Goal: Task Accomplishment & Management: Manage account settings

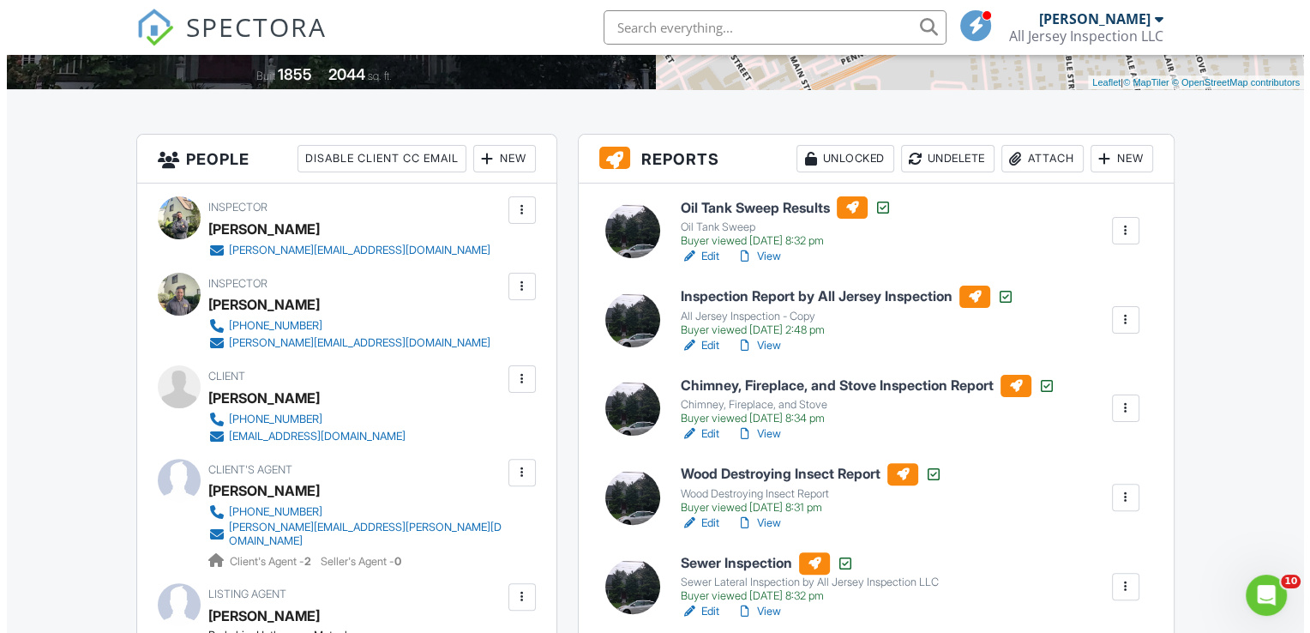
scroll to position [366, 0]
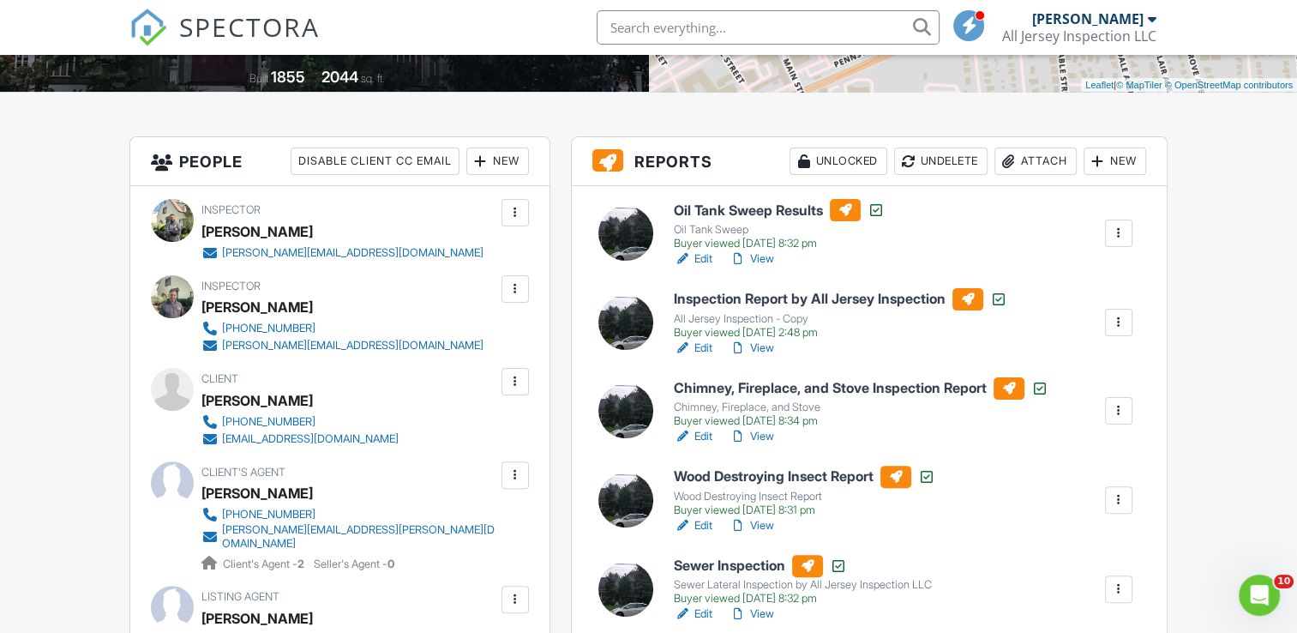
click at [1101, 159] on div at bounding box center [1098, 161] width 17 height 17
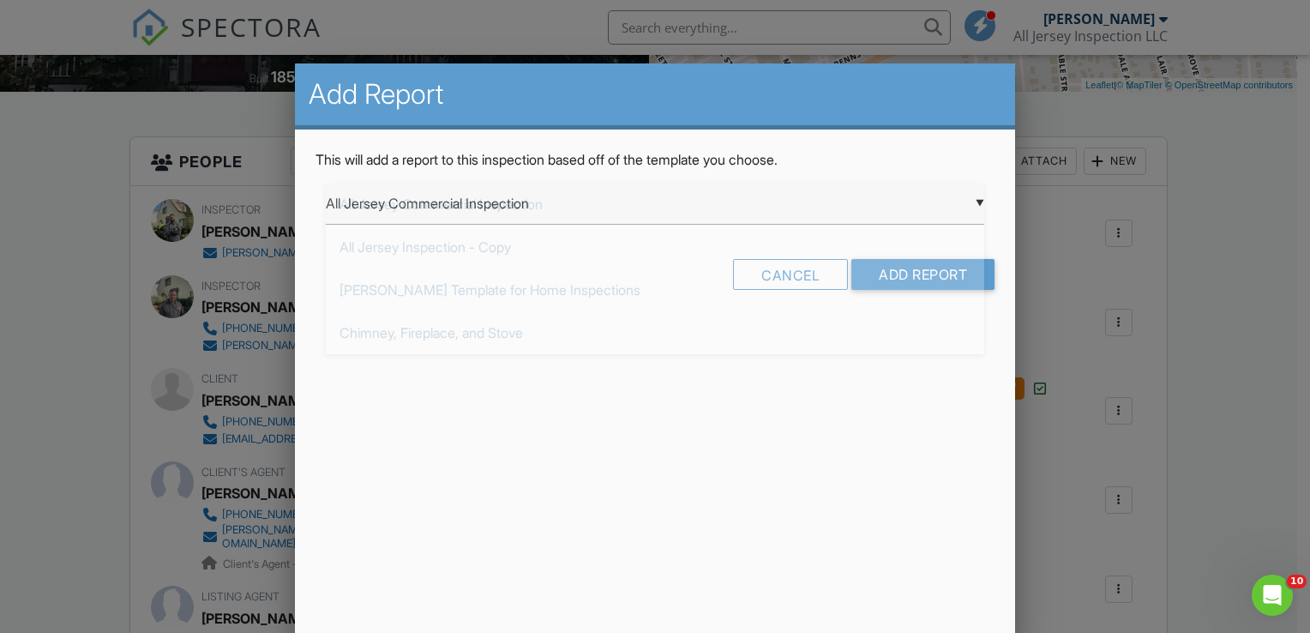
click at [980, 199] on div "▼ All Jersey Commercial Inspection All Jersey Commercial Inspection All Jersey …" at bounding box center [655, 204] width 659 height 42
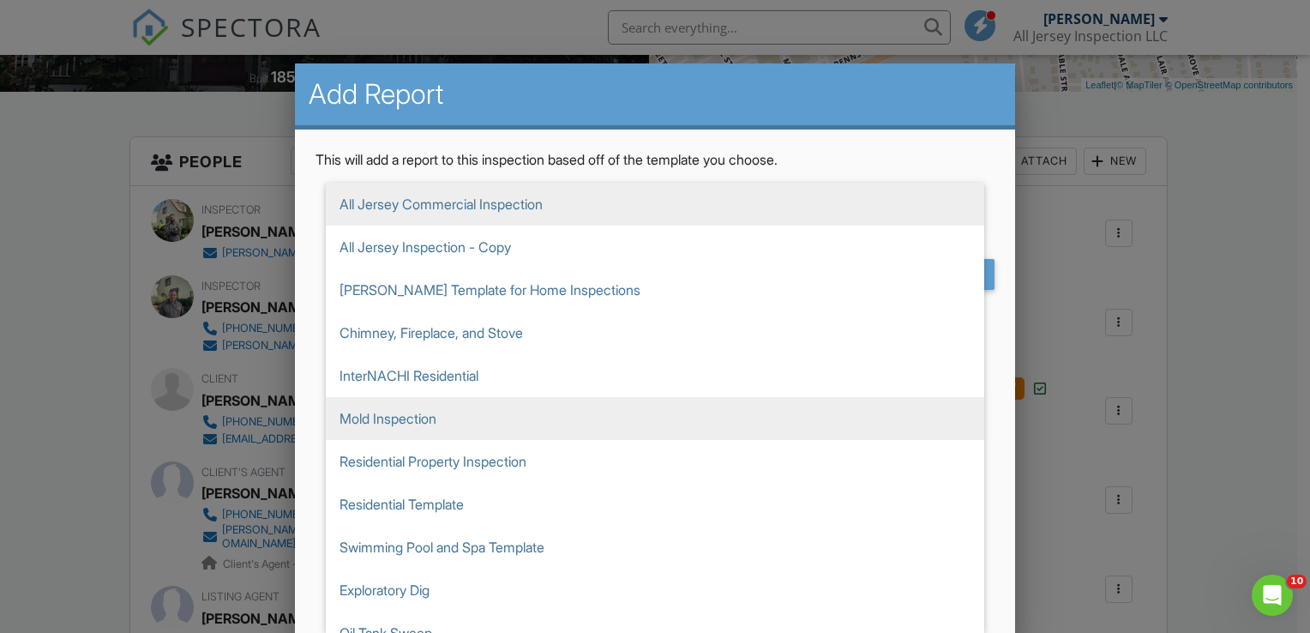
click at [419, 412] on span "Mold Inspection" at bounding box center [655, 418] width 659 height 43
type input "Mold Inspection"
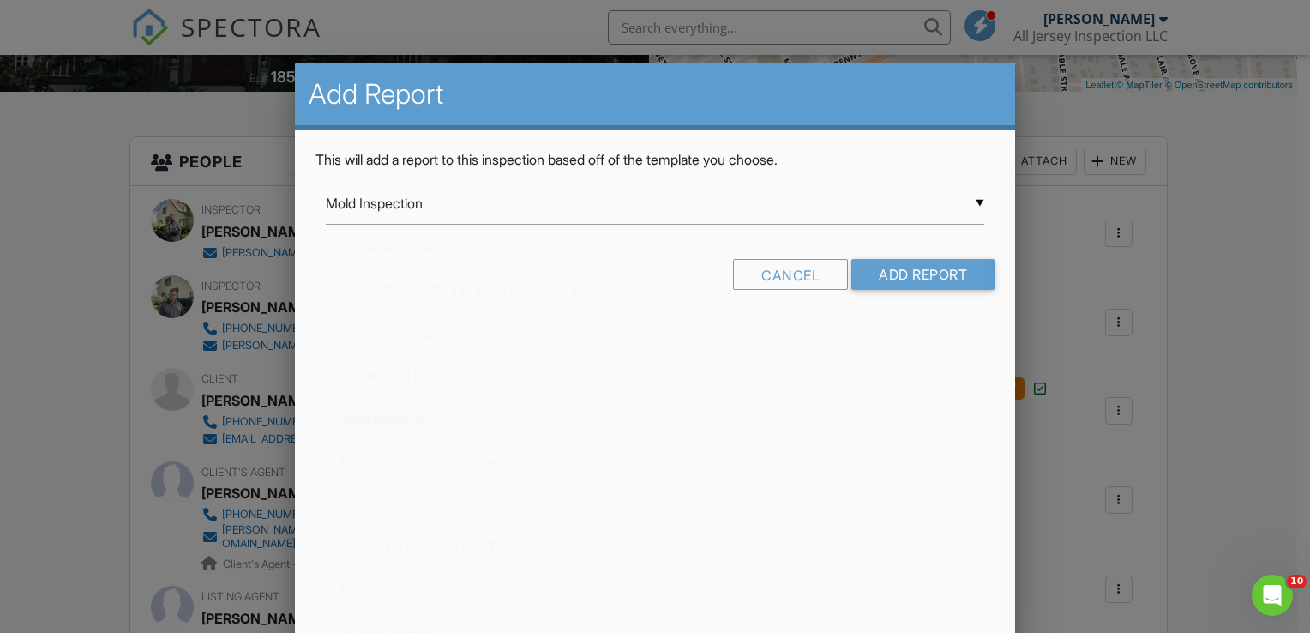
scroll to position [107, 0]
click at [886, 276] on input "Add Report" at bounding box center [923, 274] width 143 height 31
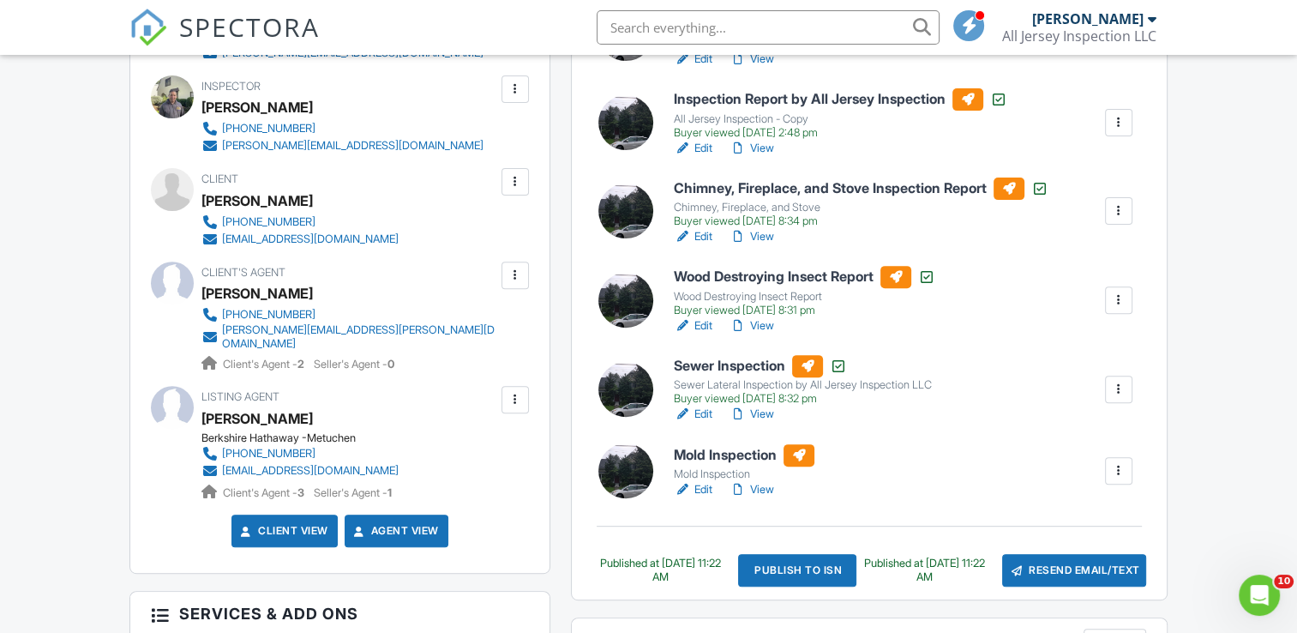
scroll to position [572, 0]
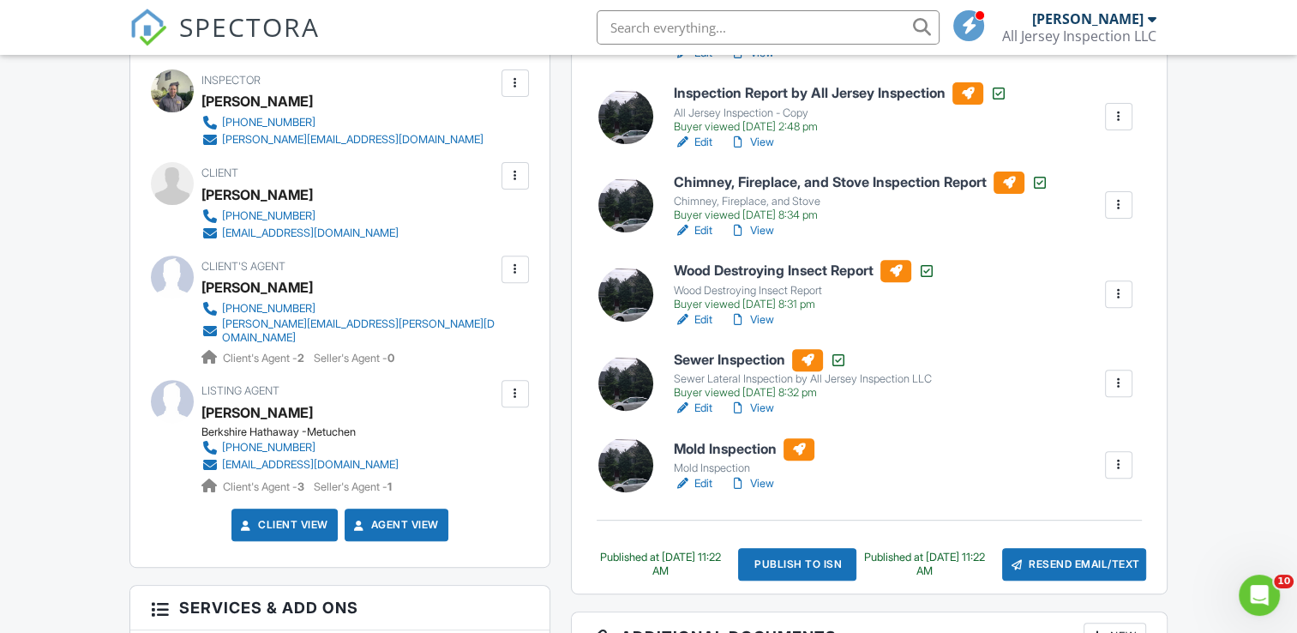
click at [706, 450] on h6 "Mold Inspection" at bounding box center [744, 449] width 141 height 22
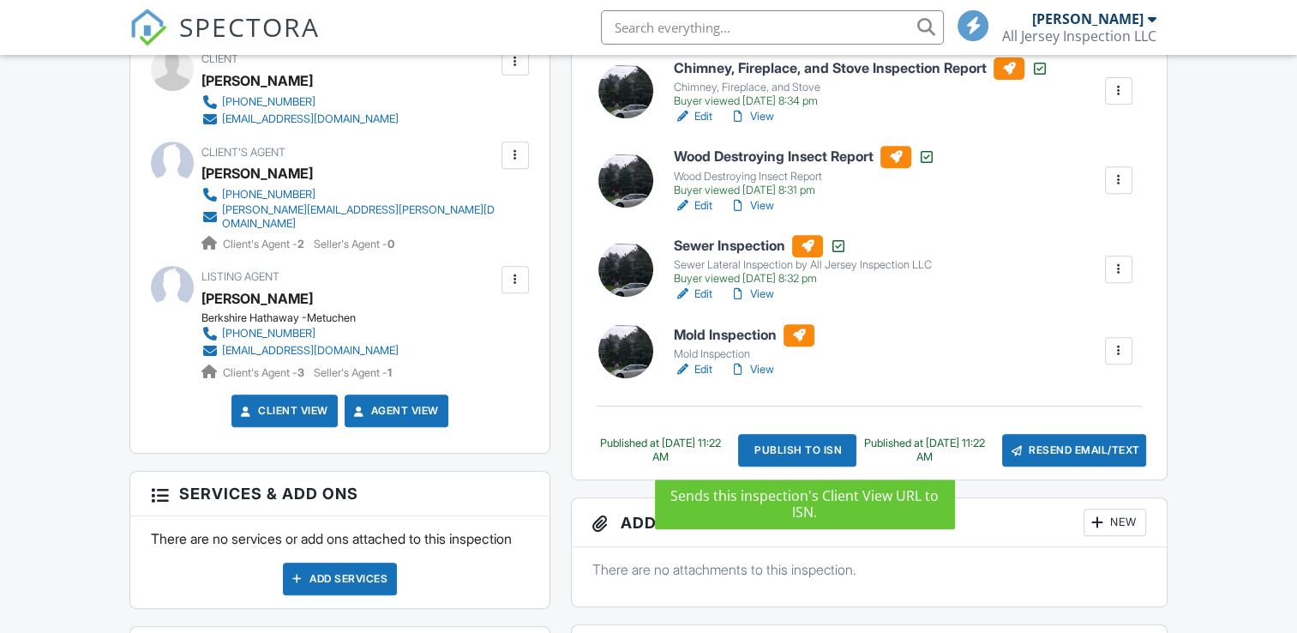
click at [786, 443] on div "Publish to ISN" at bounding box center [796, 450] width 117 height 33
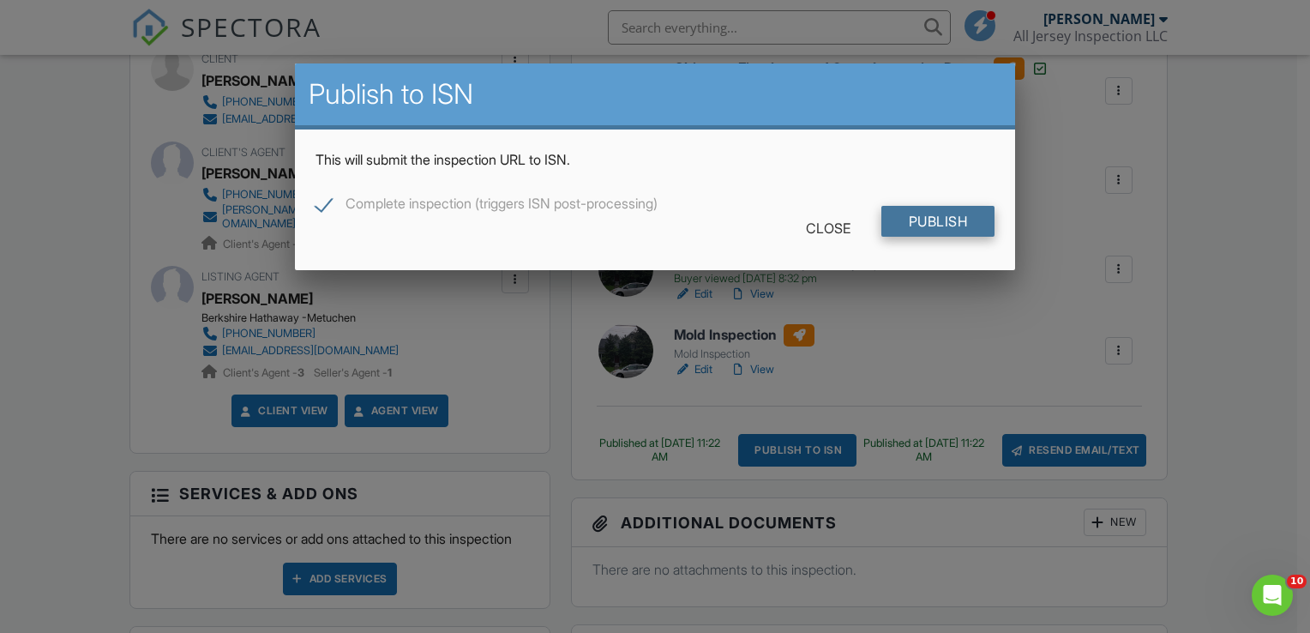
click at [904, 219] on input "Publish" at bounding box center [939, 221] width 114 height 31
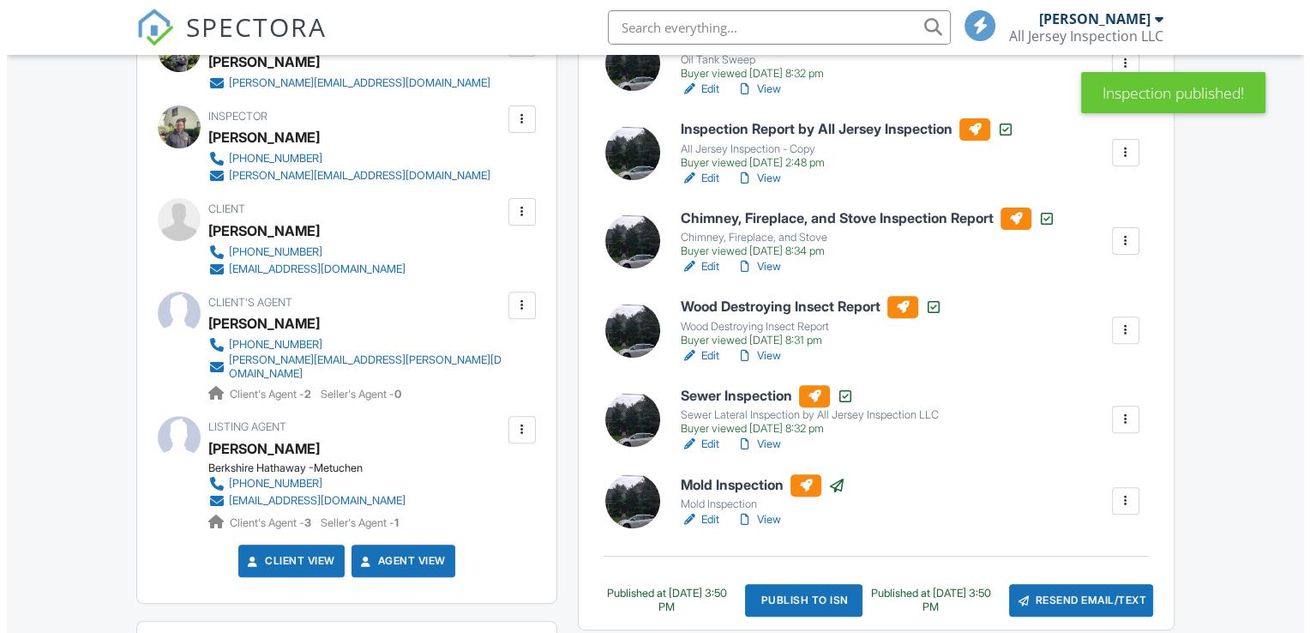
scroll to position [747, 0]
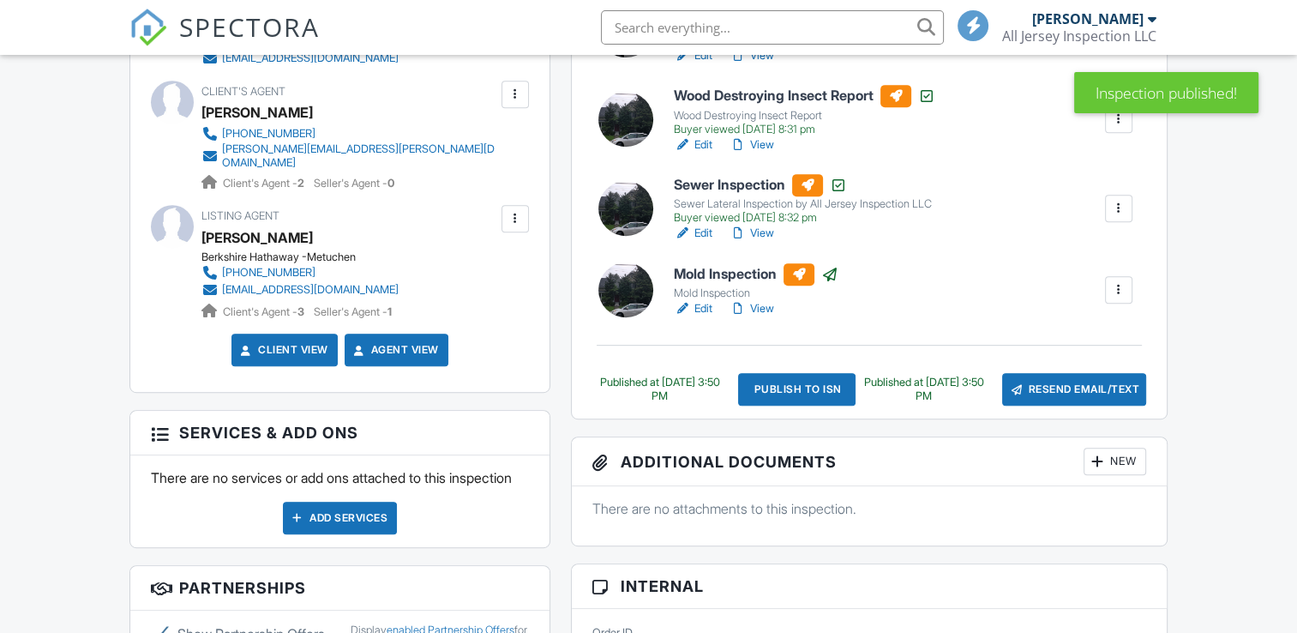
click at [1101, 459] on div at bounding box center [1098, 461] width 17 height 17
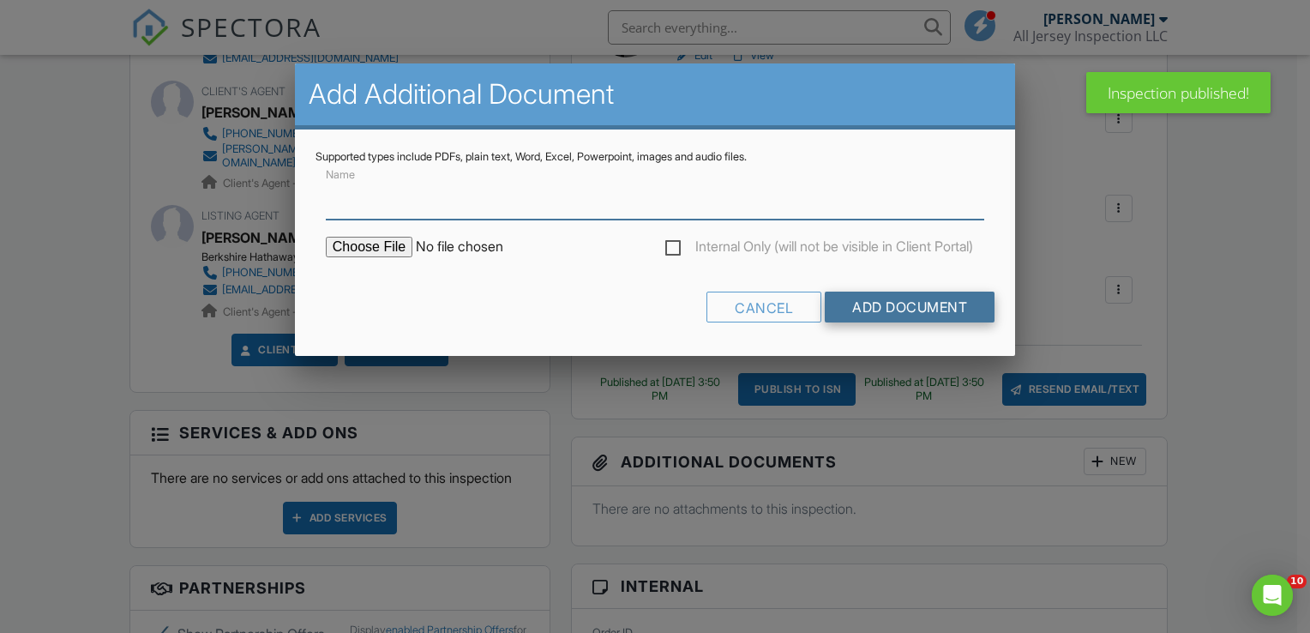
scroll to position [0, 0]
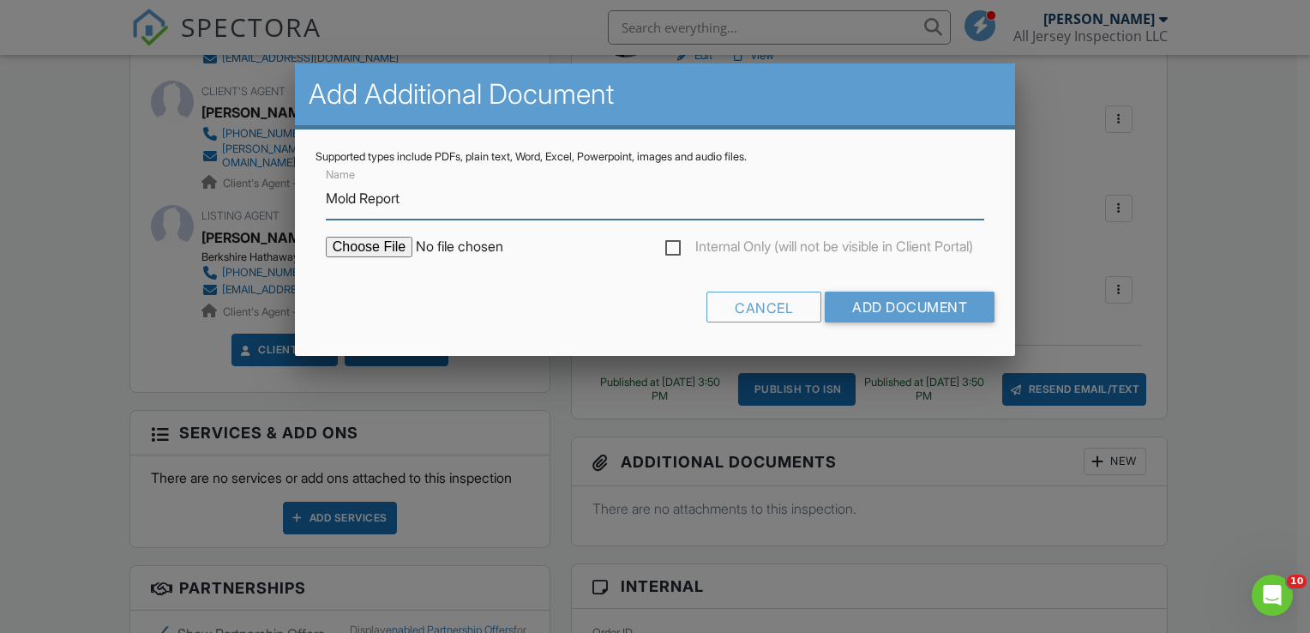
type input "Mold Report"
click at [388, 250] on input "file" at bounding box center [472, 247] width 292 height 21
type input "C:\fakepath\125 Hillside Ave. Mold Report.pdf"
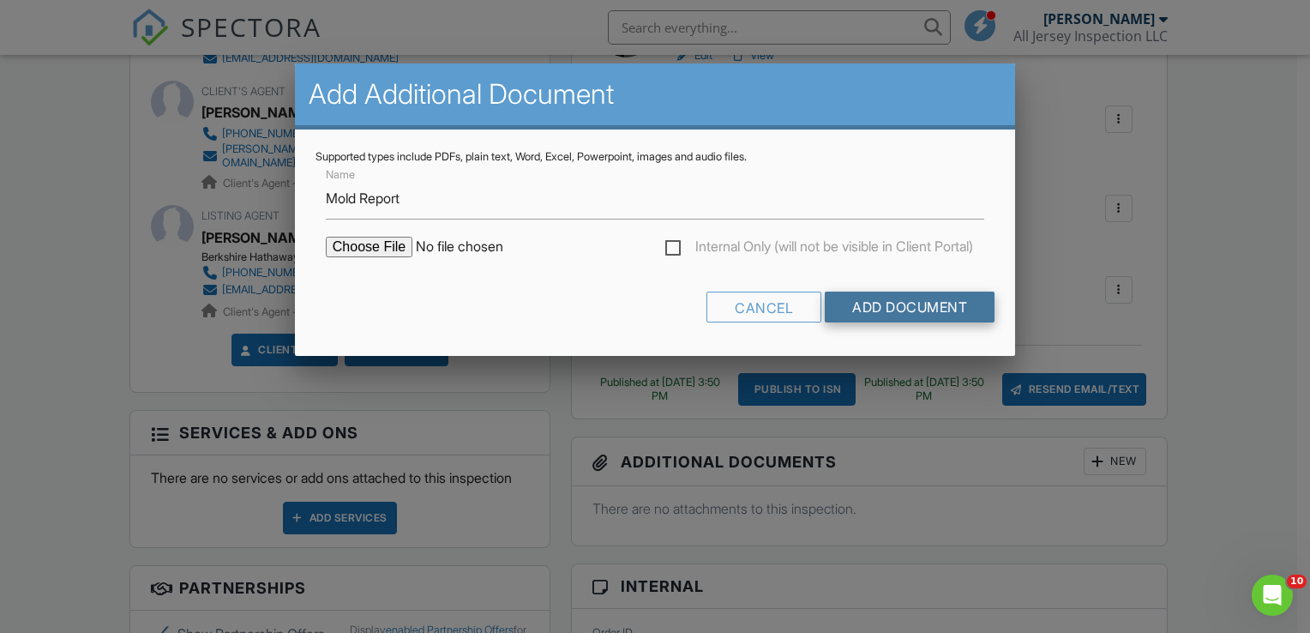
click at [911, 307] on input "Add Document" at bounding box center [910, 307] width 170 height 31
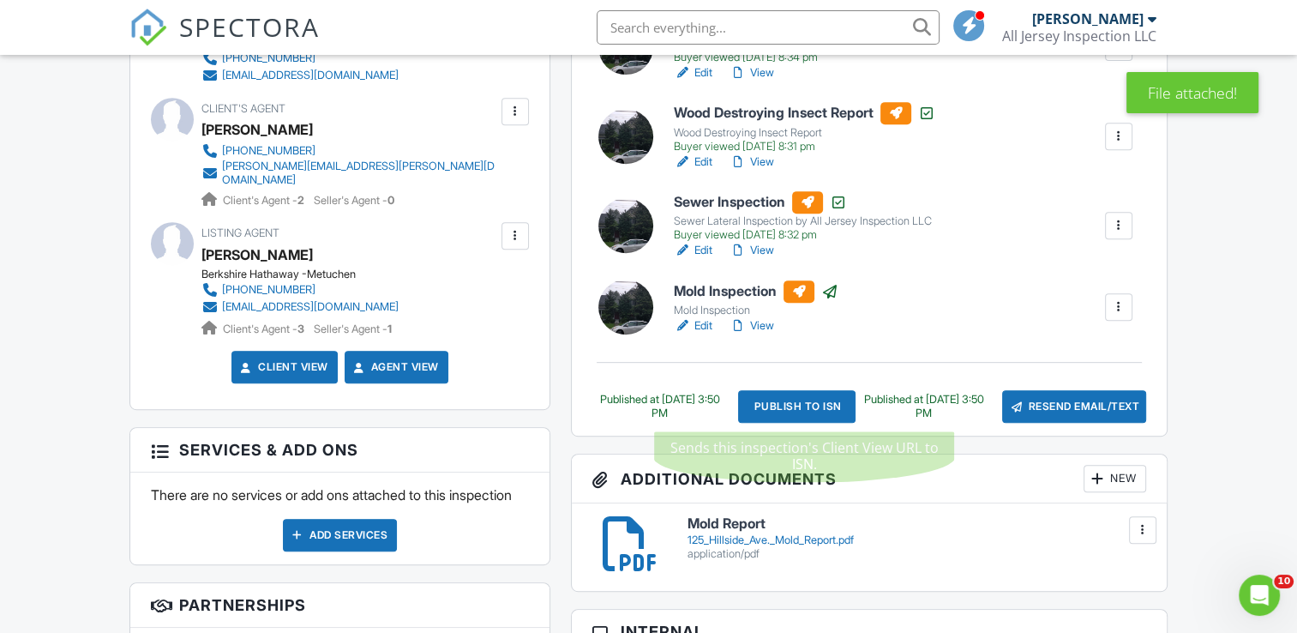
click at [830, 412] on div "Publish to ISN" at bounding box center [797, 406] width 118 height 33
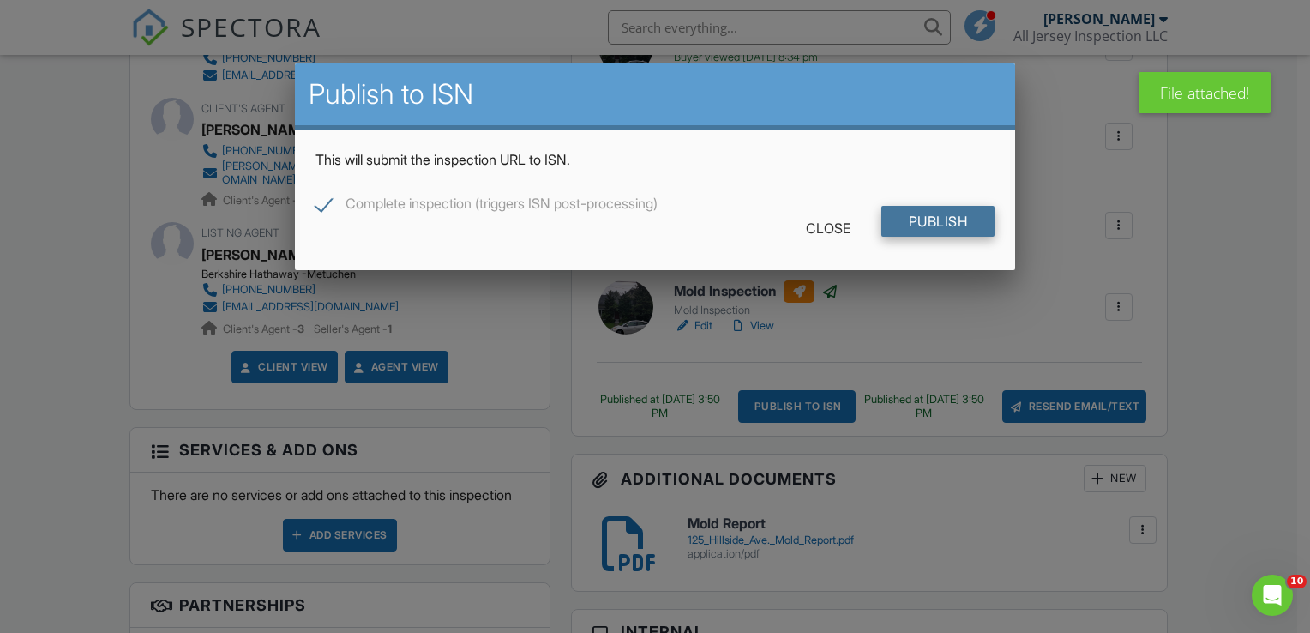
click at [905, 219] on input "Publish" at bounding box center [939, 221] width 114 height 31
